Goal: Task Accomplishment & Management: Manage account settings

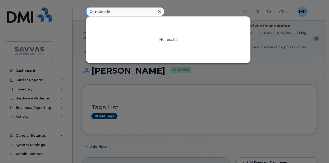
paste input "719-306-9182"
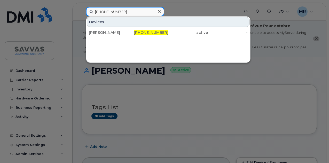
type input "719-306-9182"
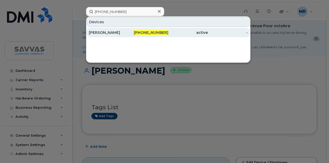
click at [138, 33] on div "719-306-9182" at bounding box center [149, 32] width 40 height 5
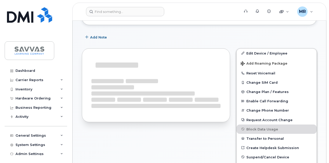
scroll to position [109, 0]
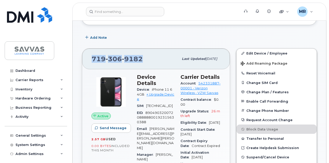
drag, startPoint x: 144, startPoint y: 57, endPoint x: 90, endPoint y: 61, distance: 54.4
click at [90, 61] on div "[PHONE_NUMBER] Last updated [DATE]" at bounding box center [156, 59] width 148 height 21
copy span "[PHONE_NUMBER]"
click at [40, 100] on div "Hardware Ordering" at bounding box center [33, 98] width 35 height 4
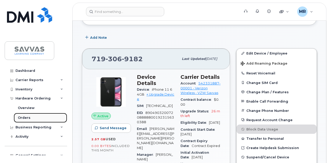
click at [27, 119] on div "Orders" at bounding box center [24, 118] width 13 height 5
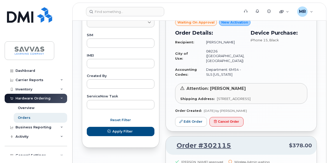
scroll to position [66, 0]
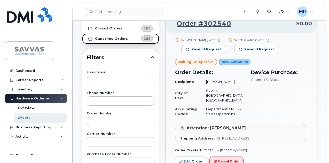
click at [108, 41] on link "Cancelled Orders 269" at bounding box center [120, 39] width 77 height 10
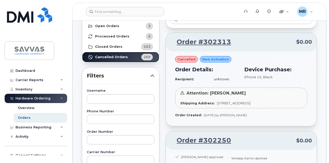
scroll to position [40, 0]
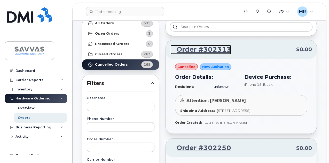
click at [217, 49] on link "Order #302313" at bounding box center [201, 49] width 61 height 9
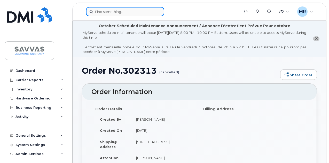
click at [120, 11] on input at bounding box center [125, 11] width 78 height 9
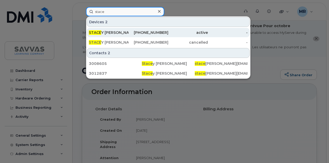
type input "stace"
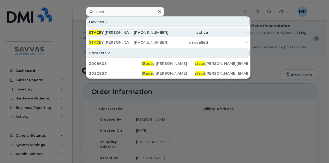
click at [139, 29] on div "602-369-3318" at bounding box center [149, 32] width 40 height 9
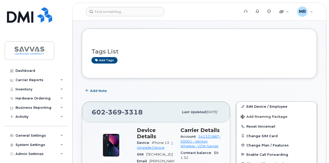
scroll to position [103, 0]
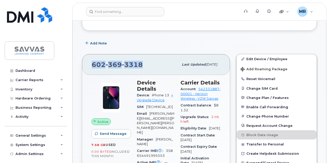
drag, startPoint x: 146, startPoint y: 63, endPoint x: 86, endPoint y: 67, distance: 60.1
click at [86, 67] on div "602 369 3318 Last updated Sep 12, 2025" at bounding box center [156, 64] width 148 height 21
copy span "602 369 3318"
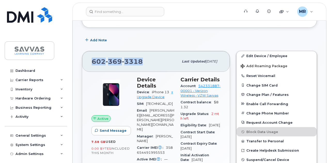
scroll to position [52, 0]
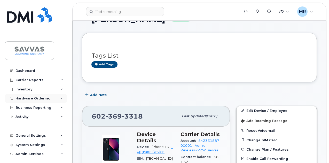
click at [44, 99] on div "Hardware Ordering" at bounding box center [33, 98] width 35 height 4
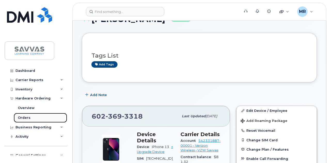
click at [37, 116] on link "Orders" at bounding box center [41, 118] width 54 height 10
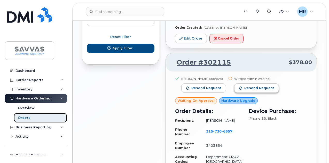
scroll to position [454, 0]
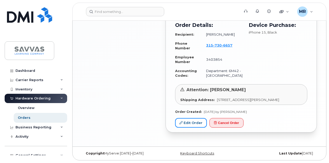
drag, startPoint x: 194, startPoint y: 121, endPoint x: 201, endPoint y: 118, distance: 7.2
click at [195, 121] on link "Edit Order" at bounding box center [191, 123] width 32 height 10
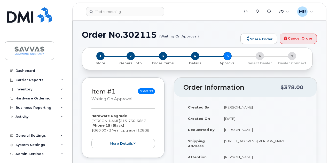
scroll to position [52, 0]
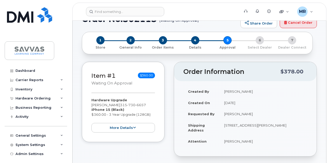
click at [127, 104] on span "730" at bounding box center [131, 105] width 8 height 4
copy span "[PHONE_NUMBER]"
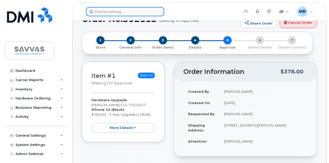
click at [107, 14] on input at bounding box center [125, 11] width 78 height 9
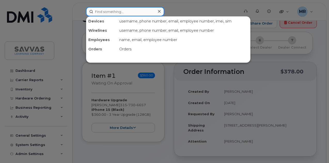
paste input "3157306657"
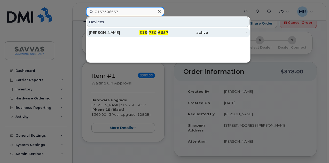
type input "3157306657"
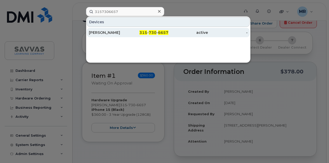
click at [140, 31] on div "315 - 730 - 6657" at bounding box center [149, 32] width 40 height 5
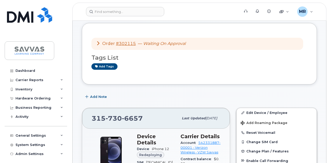
scroll to position [129, 0]
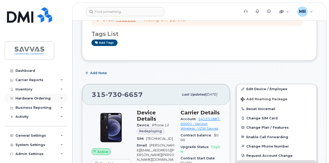
click at [26, 96] on div "Hardware Ordering" at bounding box center [33, 98] width 35 height 4
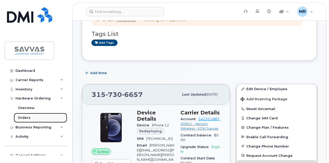
click at [28, 116] on div "Orders" at bounding box center [24, 118] width 13 height 5
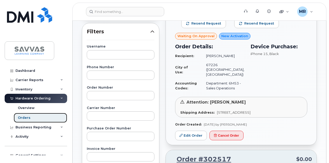
scroll to position [66, 0]
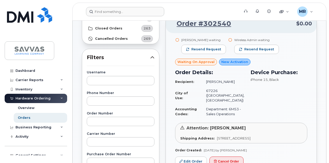
click at [106, 6] on header "Support Alerts Knowledge Base Quicklinks Suspend / Cancel Device Change SIM Car…" at bounding box center [199, 12] width 254 height 18
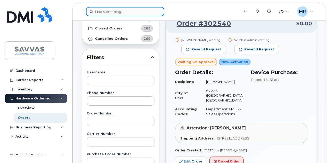
click at [109, 9] on input at bounding box center [125, 11] width 78 height 9
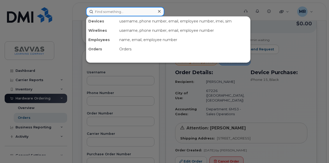
paste input "[PERSON_NAME]"
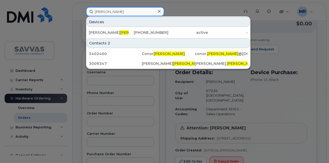
type input "[PERSON_NAME]"
